Goal: Information Seeking & Learning: Learn about a topic

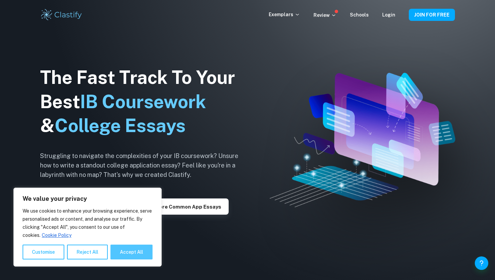
click at [121, 251] on button "Accept All" at bounding box center [131, 251] width 42 height 15
checkbox input "true"
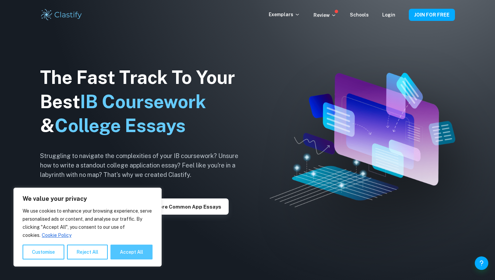
checkbox input "true"
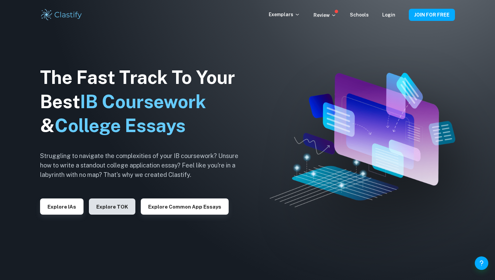
click at [102, 209] on button "Explore TOK" at bounding box center [112, 206] width 46 height 16
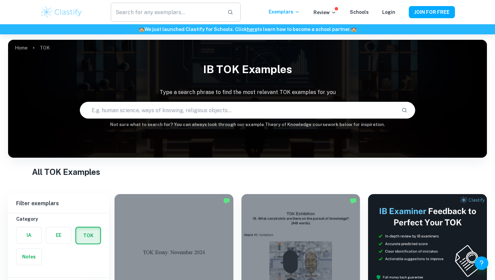
click at [145, 15] on input "text" at bounding box center [166, 12] width 111 height 19
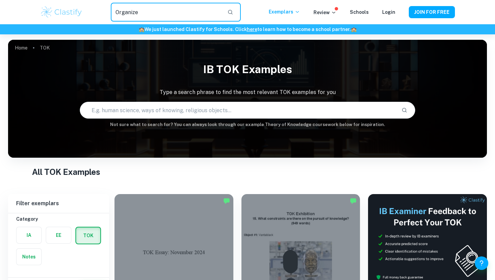
type input "Organize"
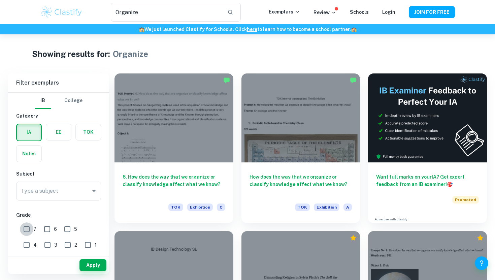
click at [27, 230] on input "7" at bounding box center [26, 228] width 13 height 13
click at [27, 228] on input "7" at bounding box center [26, 228] width 13 height 13
checkbox input "false"
click at [80, 132] on label "button" at bounding box center [88, 132] width 25 height 16
click at [0, 0] on input "radio" at bounding box center [0, 0] width 0 height 0
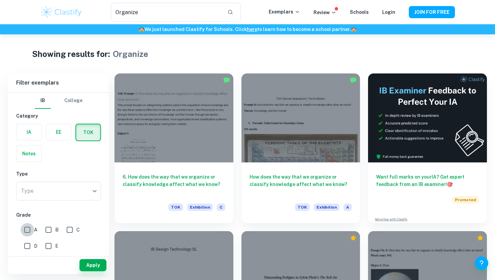
click at [28, 228] on input "A" at bounding box center [27, 229] width 13 height 13
checkbox input "true"
click at [87, 265] on button "Apply" at bounding box center [92, 265] width 27 height 12
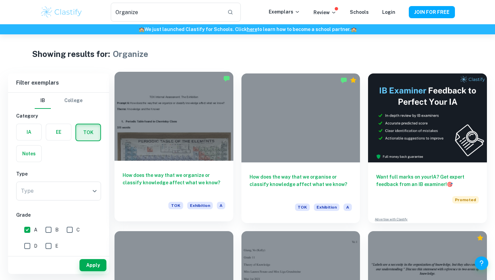
click at [192, 151] on div at bounding box center [173, 116] width 119 height 89
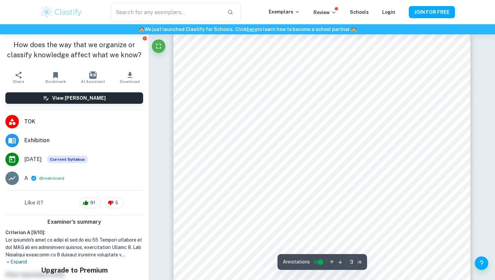
scroll to position [883, 0]
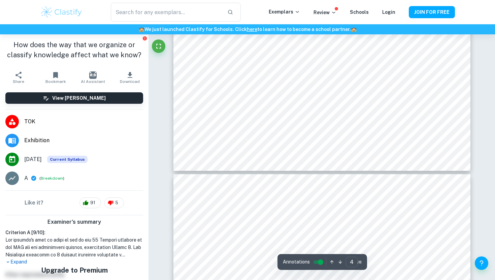
type input "5"
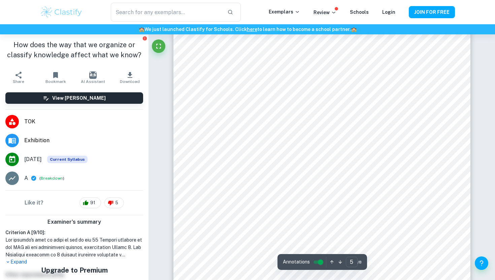
scroll to position [1680, 0]
type input "Organize"
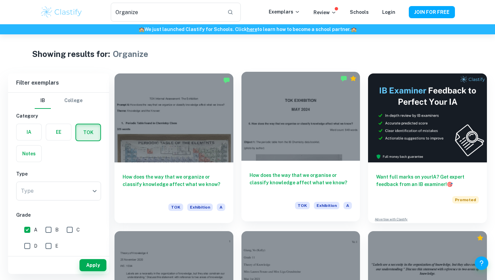
click at [271, 122] on div at bounding box center [300, 116] width 119 height 89
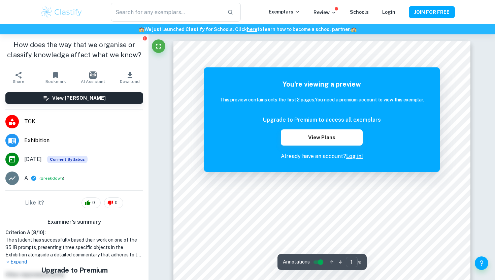
type input "Organize"
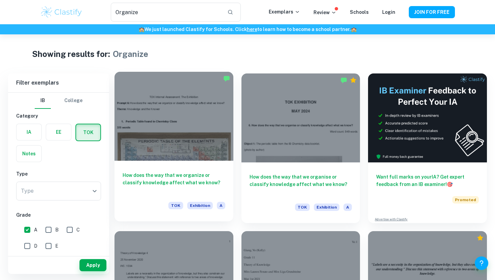
click at [214, 138] on div at bounding box center [173, 116] width 119 height 89
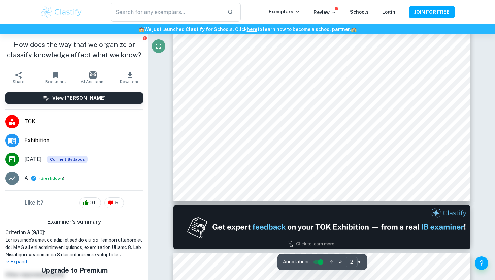
scroll to position [555, 0]
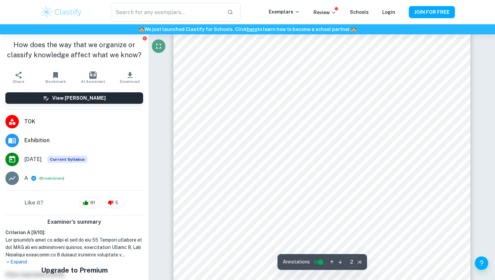
click at [159, 48] on icon "Fullscreen" at bounding box center [159, 46] width 8 height 8
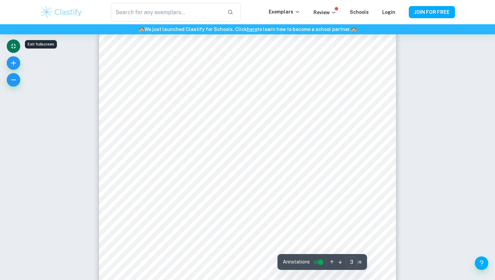
scroll to position [900, 0]
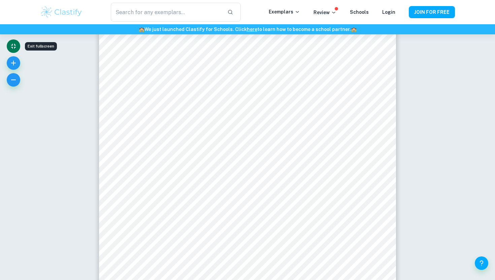
click at [16, 47] on icon "Exit fullscreen" at bounding box center [13, 46] width 8 height 8
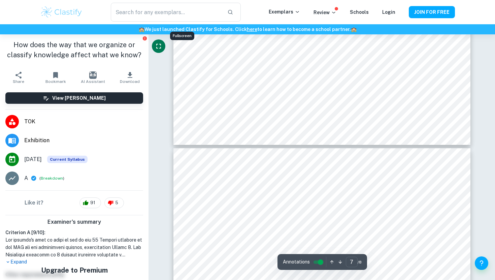
type input "8"
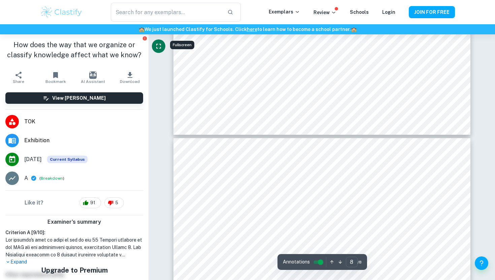
scroll to position [2714, 0]
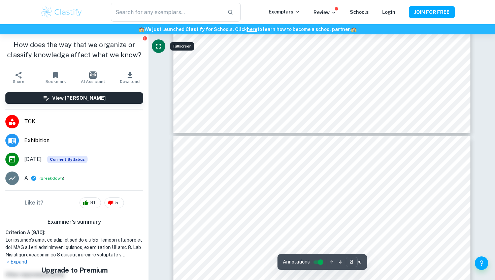
type input "Organize"
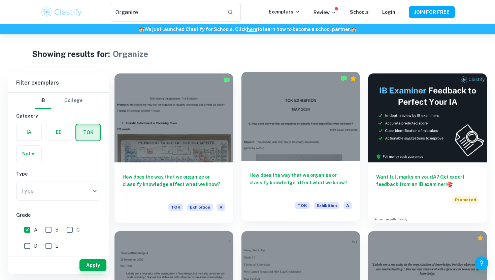
click at [256, 141] on div at bounding box center [300, 116] width 119 height 89
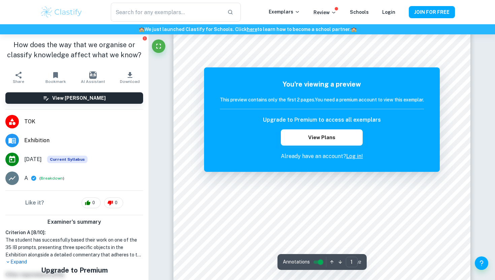
scroll to position [136, 0]
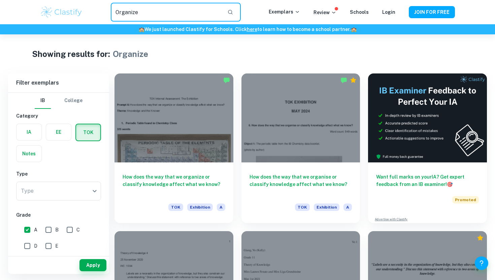
click at [168, 19] on input "Organize" at bounding box center [166, 12] width 111 height 19
type input "t"
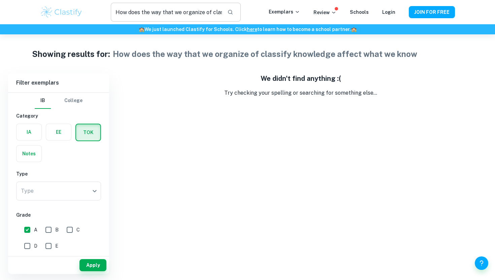
click at [204, 12] on input "How does the way that we organize of classify knowledge affect what we know" at bounding box center [166, 12] width 111 height 19
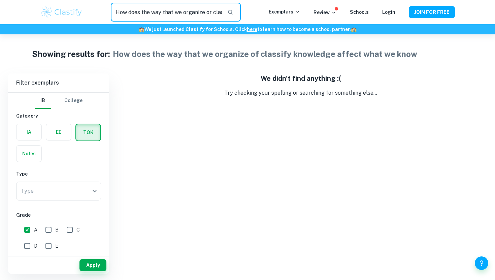
type input "How does the way that we organize or classify knowledge affect what we know"
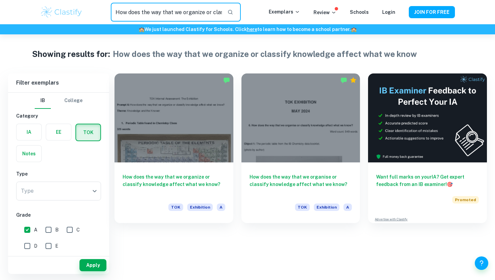
click at [192, 14] on input "How does the way that we organize or classify knowledge affect what we know" at bounding box center [166, 12] width 111 height 19
click at [48, 228] on input "B" at bounding box center [48, 229] width 13 height 13
checkbox input "true"
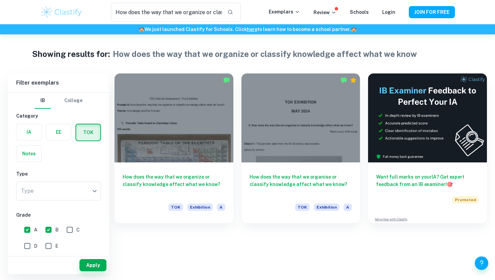
click at [85, 271] on div "Apply" at bounding box center [58, 265] width 101 height 18
click at [85, 269] on button "Apply" at bounding box center [92, 265] width 27 height 12
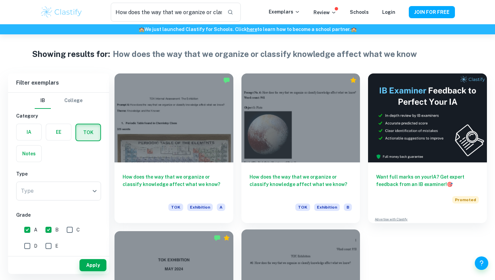
scroll to position [101, 0]
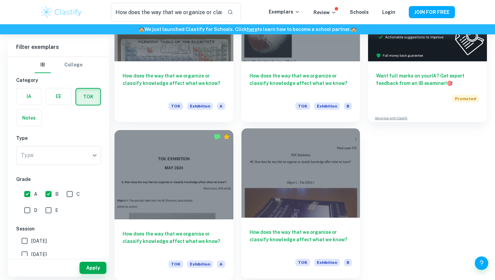
click at [276, 171] on div at bounding box center [300, 172] width 119 height 89
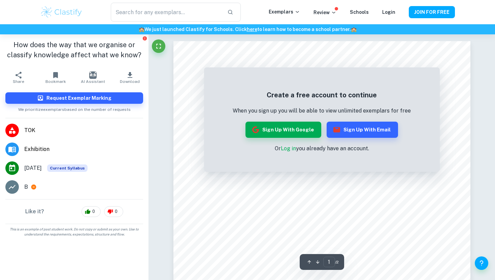
click at [289, 150] on link "Log in" at bounding box center [288, 148] width 15 height 6
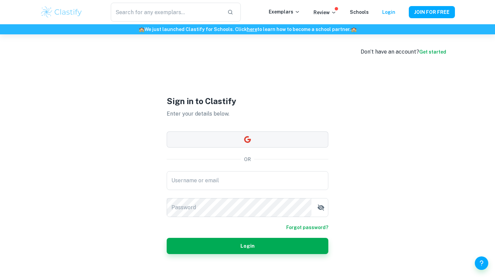
click at [225, 140] on button "button" at bounding box center [248, 139] width 162 height 16
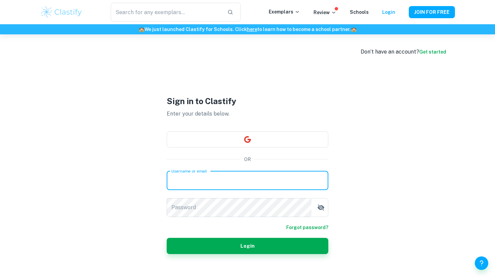
click at [218, 172] on input "Username or email" at bounding box center [248, 180] width 162 height 19
type input "nilanshthak@gmail.com"
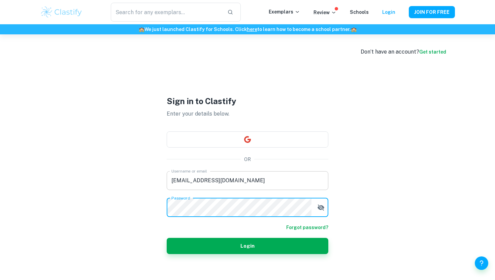
click at [167, 238] on button "Login" at bounding box center [248, 246] width 162 height 16
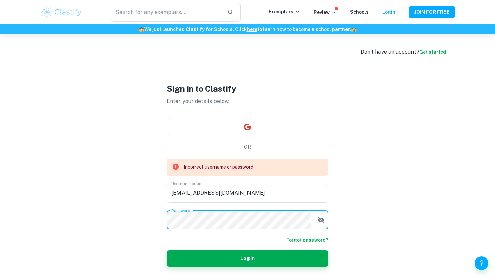
click at [305, 237] on form "Incorrect username or password Username or email nilanshthak@gmail.com Username…" at bounding box center [248, 213] width 162 height 108
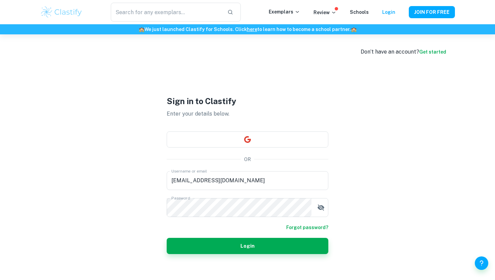
click at [295, 229] on link "Forgot password?" at bounding box center [307, 227] width 42 height 7
